Goal: Navigation & Orientation: Find specific page/section

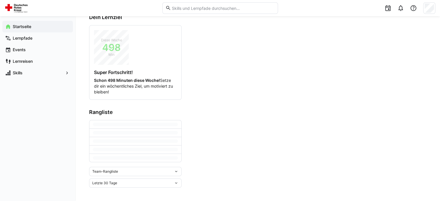
scroll to position [57, 0]
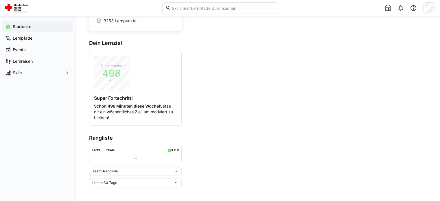
click at [144, 183] on div "Letzte 30 Tage" at bounding box center [133, 183] width 82 height 4
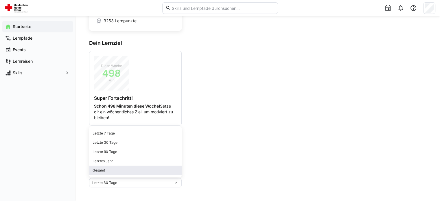
click at [113, 172] on div "Gesamt" at bounding box center [136, 170] width 86 height 5
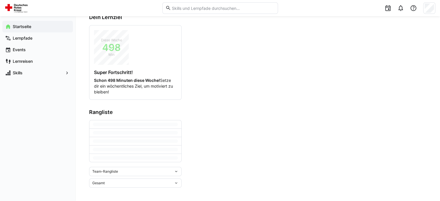
click at [123, 170] on div "Team-Rangliste" at bounding box center [133, 171] width 82 height 4
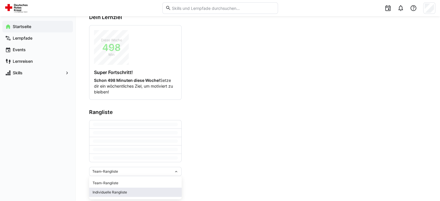
click at [106, 193] on div "Individuelle Rangliste" at bounding box center [136, 192] width 86 height 5
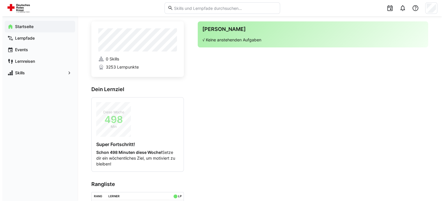
scroll to position [0, 0]
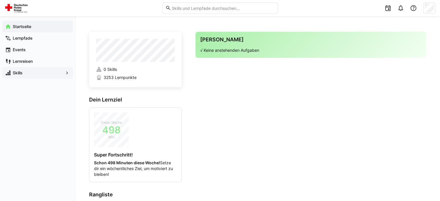
click at [0, 0] on app-navigation-label "Skills" at bounding box center [0, 0] width 0 height 0
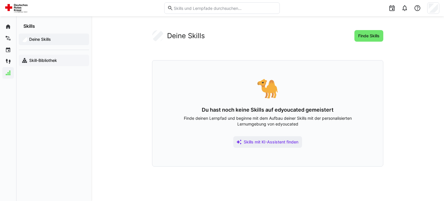
click at [0, 0] on app-navigation-label "Skill-Bibliothek" at bounding box center [0, 0] width 0 height 0
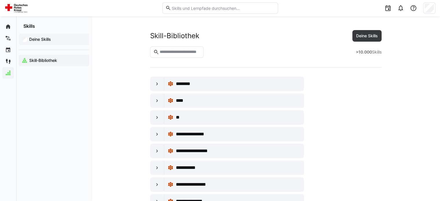
click at [0, 0] on app-navigation-label "Deine Skills" at bounding box center [0, 0] width 0 height 0
